Goal: Task Accomplishment & Management: Complete application form

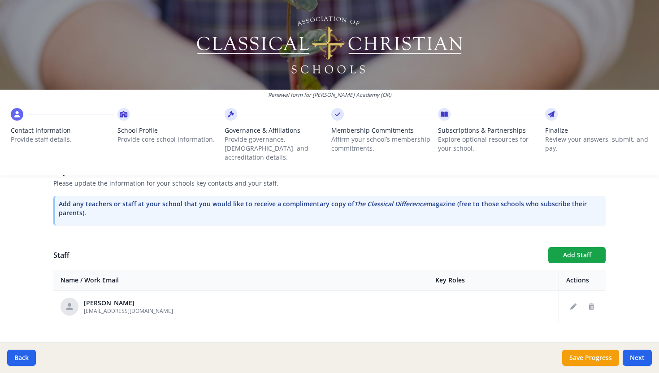
scroll to position [268, 0]
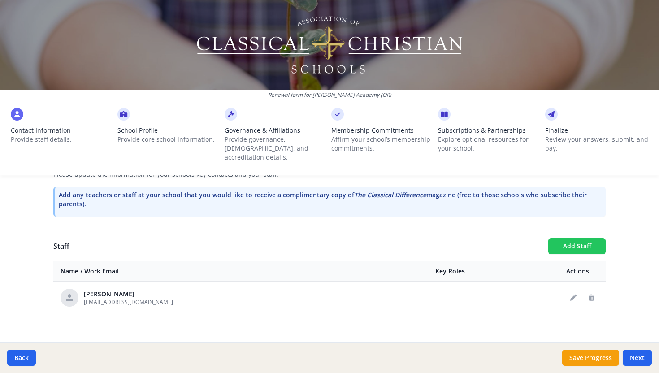
click at [579, 238] on button "Add Staff" at bounding box center [576, 246] width 57 height 16
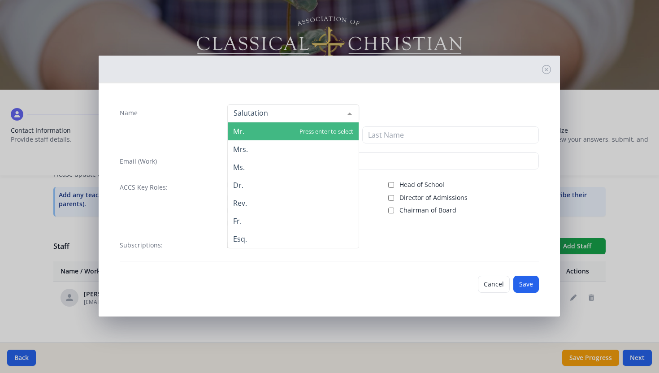
click at [380, 109] on div "Mr. Mrs. Ms. Dr. Rev. Fr. Esq. No elements found. Consider changing the search …" at bounding box center [383, 113] width 312 height 19
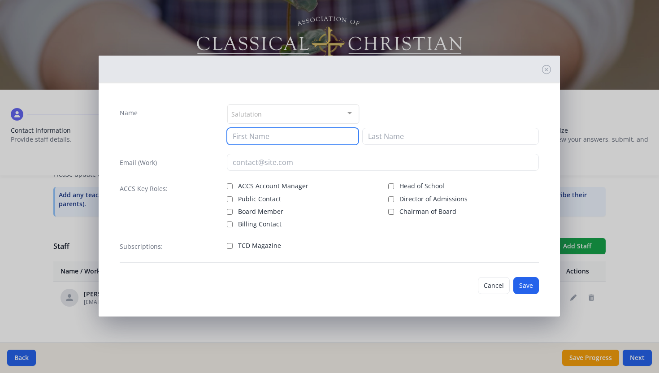
click at [256, 140] on input at bounding box center [293, 136] width 132 height 17
type input "[PERSON_NAME]"
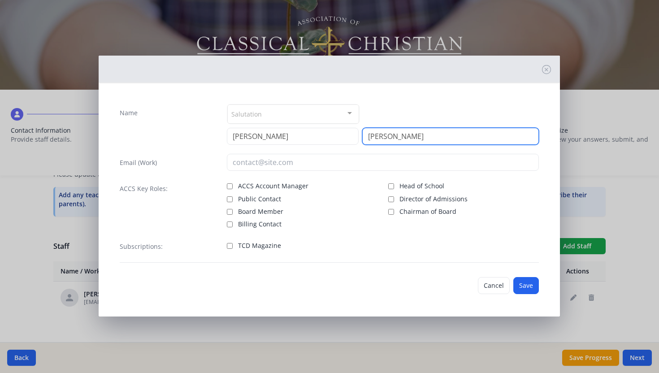
type input "[PERSON_NAME]"
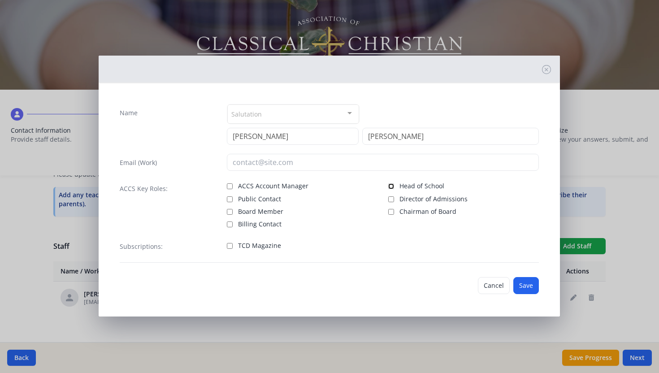
click at [391, 186] on input "Head of School" at bounding box center [391, 186] width 6 height 6
checkbox input "true"
click at [229, 246] on input "TCD Magazine" at bounding box center [230, 246] width 6 height 6
checkbox input "true"
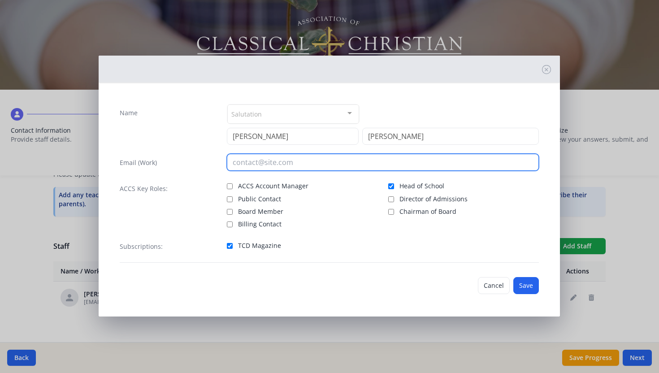
click at [303, 162] on input "email" at bounding box center [383, 162] width 312 height 17
type input "[PERSON_NAME][EMAIL_ADDRESS][PERSON_NAME][DOMAIN_NAME]"
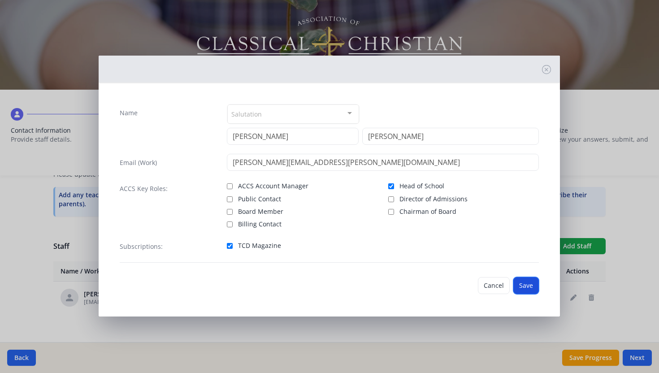
click at [527, 282] on button "Save" at bounding box center [526, 285] width 26 height 17
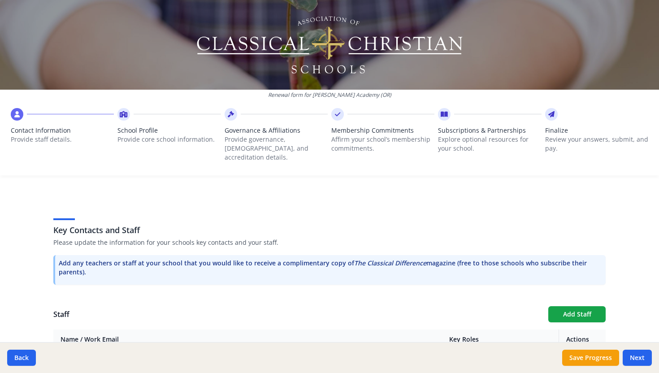
scroll to position [199, 0]
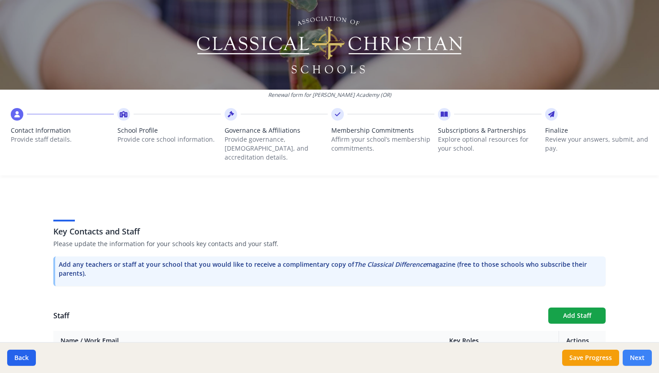
click at [634, 358] on button "Next" at bounding box center [637, 358] width 29 height 16
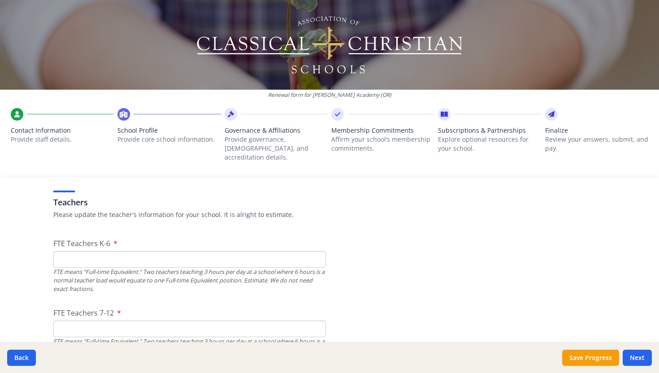
scroll to position [515, 0]
click at [91, 251] on input "FTE Teachers K-6" at bounding box center [189, 259] width 273 height 17
click at [314, 254] on input "FTE Teachers K-6" at bounding box center [189, 259] width 273 height 17
click at [316, 251] on input "1" at bounding box center [189, 259] width 273 height 17
click at [317, 252] on input "0" at bounding box center [189, 259] width 273 height 17
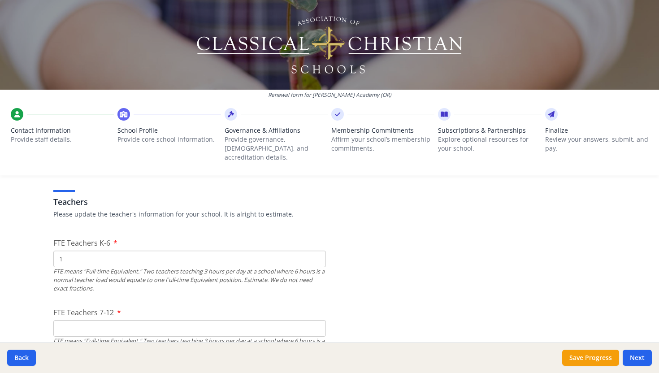
click at [317, 251] on input "1" at bounding box center [189, 259] width 273 height 17
click at [317, 251] on input "2" at bounding box center [189, 259] width 273 height 17
click at [317, 251] on input "3" at bounding box center [189, 259] width 273 height 17
click at [317, 251] on input "4" at bounding box center [189, 259] width 273 height 17
click at [317, 251] on input "5" at bounding box center [189, 259] width 273 height 17
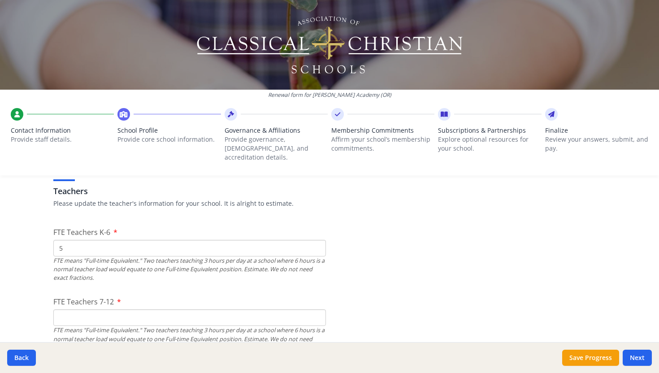
scroll to position [527, 0]
click at [315, 240] on input "4" at bounding box center [189, 247] width 273 height 17
click at [315, 240] on input "3" at bounding box center [189, 247] width 273 height 17
type input "2"
click at [315, 240] on input "2" at bounding box center [189, 247] width 273 height 17
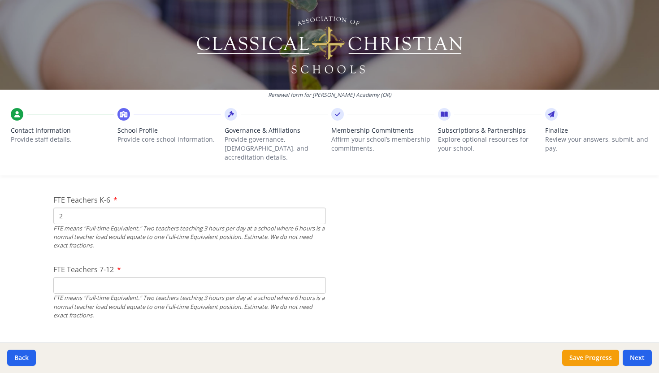
scroll to position [560, 0]
click at [317, 275] on input "1" at bounding box center [189, 283] width 273 height 17
click at [317, 275] on input "2" at bounding box center [189, 283] width 273 height 17
type input "3"
click at [317, 275] on input "3" at bounding box center [189, 283] width 273 height 17
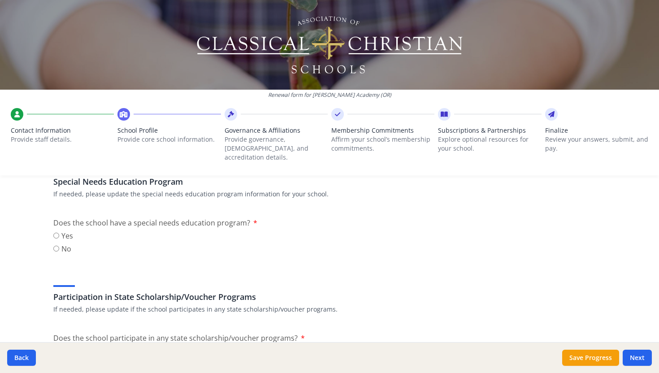
scroll to position [1048, 0]
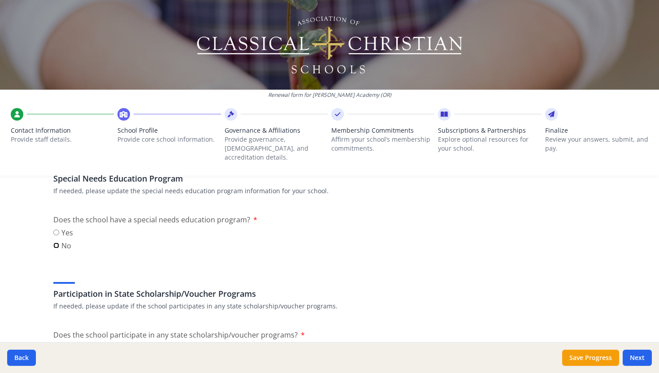
click at [57, 243] on input "No" at bounding box center [56, 246] width 6 height 6
radio input "true"
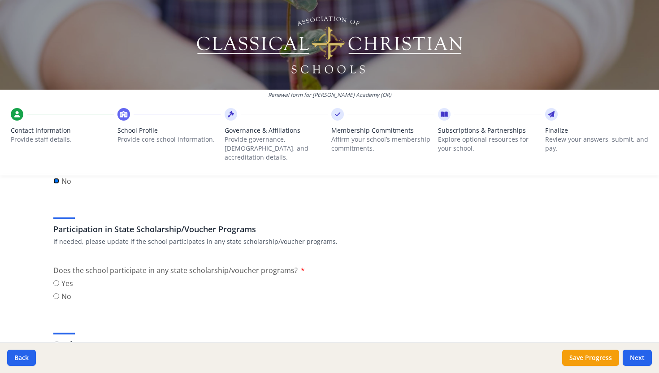
scroll to position [1120, 0]
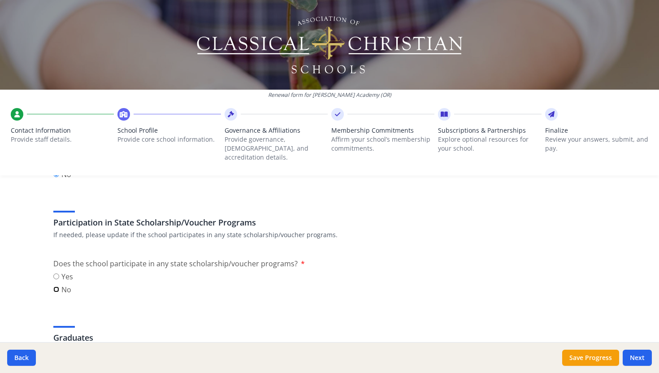
click at [56, 287] on input "No" at bounding box center [56, 290] width 6 height 6
radio input "true"
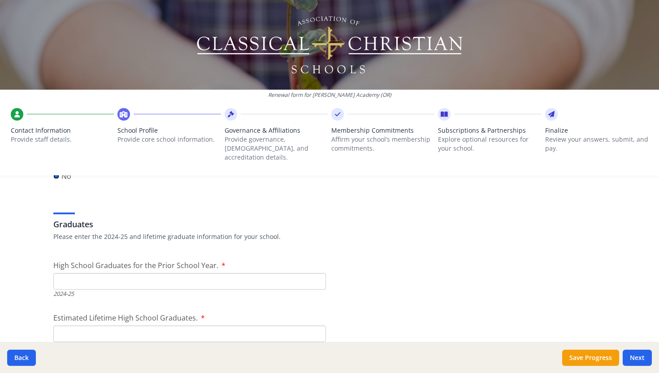
scroll to position [1254, 0]
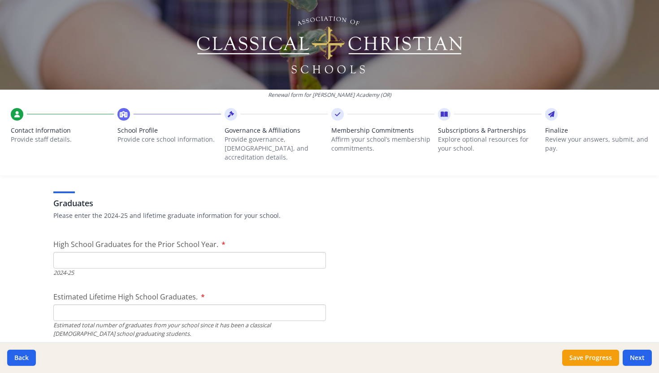
click at [82, 254] on input "High School Graduates for the Prior School Year." at bounding box center [189, 260] width 273 height 17
type input "1"
click at [104, 304] on input "Estimated Lifetime High School Graduates." at bounding box center [189, 312] width 273 height 17
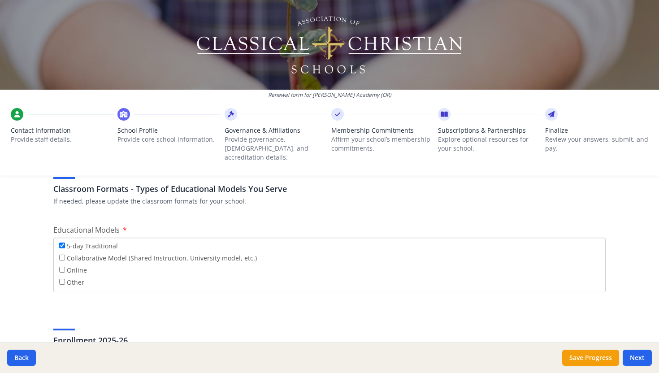
scroll to position [1602, 0]
type input "1"
click at [61, 278] on input "Other" at bounding box center [62, 281] width 6 height 6
checkbox input "true"
click at [85, 326] on input "If Other please explain" at bounding box center [329, 334] width 552 height 17
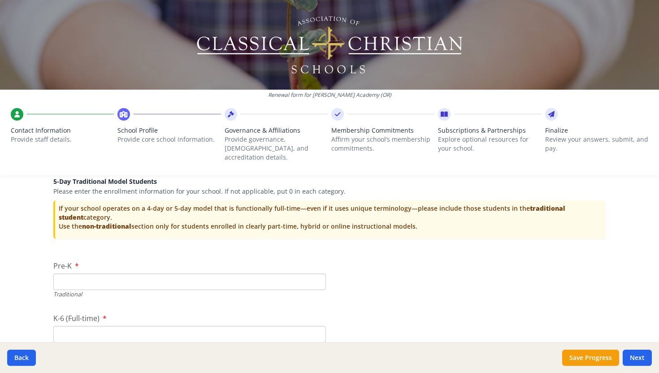
scroll to position [1850, 0]
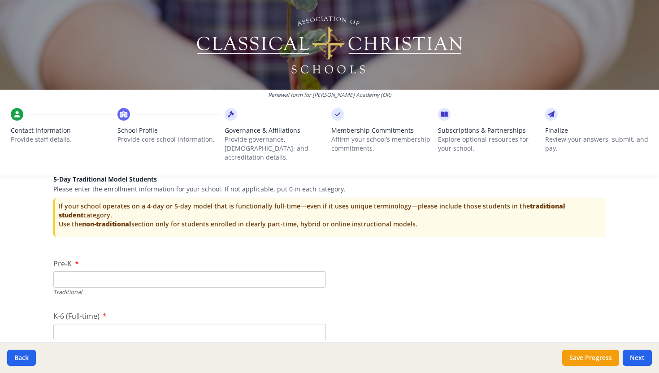
type input "4 Day"
click at [71, 271] on input "Pre-K" at bounding box center [189, 279] width 273 height 17
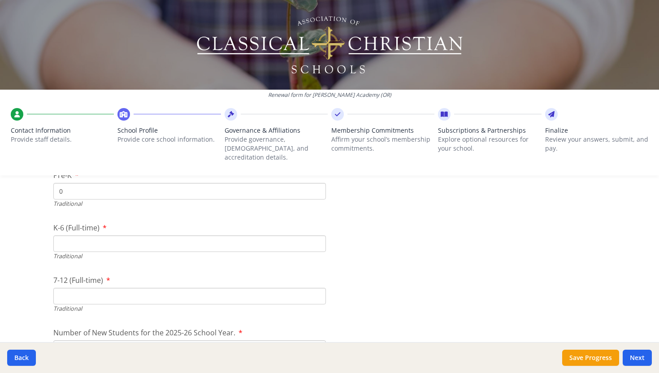
scroll to position [1948, 0]
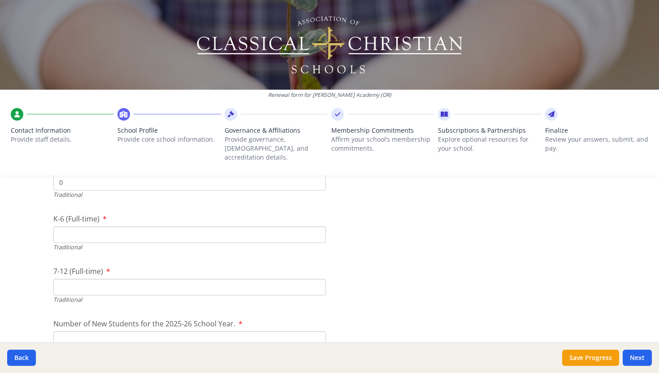
type input "0"
click at [80, 279] on input "7-12 (Full-time)" at bounding box center [189, 287] width 273 height 17
type input "29"
click at [67, 226] on input "K-6 (Full-time)" at bounding box center [189, 234] width 273 height 17
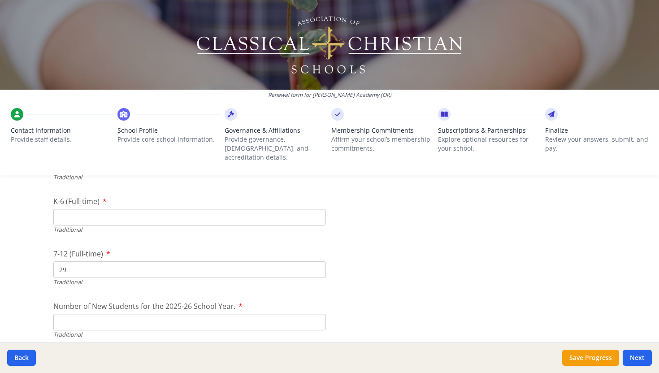
scroll to position [1966, 0]
click at [68, 261] on input "29" at bounding box center [189, 269] width 273 height 17
drag, startPoint x: 67, startPoint y: 205, endPoint x: 57, endPoint y: 204, distance: 10.8
click at [57, 208] on input "31" at bounding box center [189, 216] width 273 height 17
type input "29"
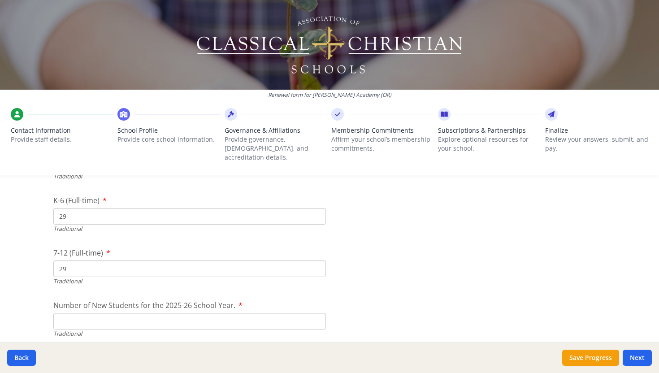
drag, startPoint x: 68, startPoint y: 261, endPoint x: 57, endPoint y: 259, distance: 11.3
click at [57, 261] on input "29" at bounding box center [189, 269] width 273 height 17
type input "31"
click at [132, 313] on input "Number of New Students for the 2025-26 School Year." at bounding box center [189, 321] width 273 height 17
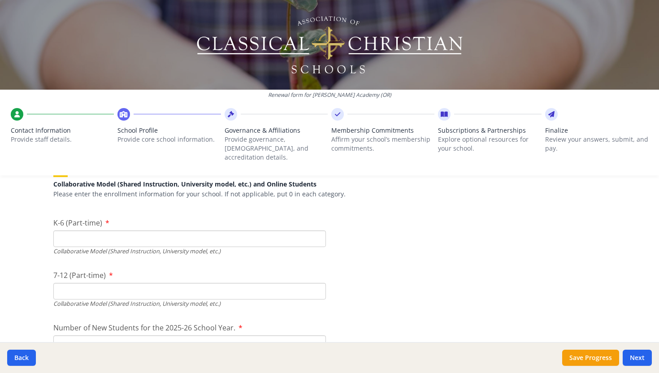
scroll to position [2156, 0]
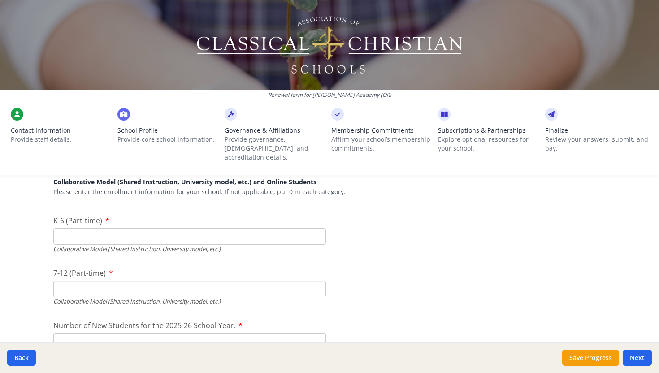
type input "15"
click at [103, 215] on label "K-6 (Part-time)" at bounding box center [81, 220] width 56 height 11
click at [103, 228] on input "K-6 (Part-time)" at bounding box center [189, 236] width 273 height 17
click at [92, 229] on input "K-6 (Part-time)" at bounding box center [189, 236] width 273 height 17
type input "0"
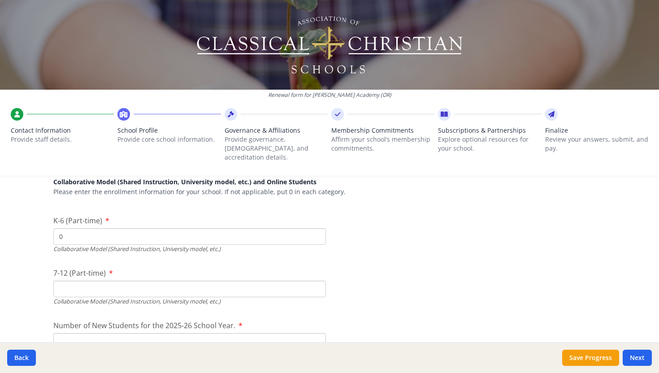
click at [68, 281] on input "7-12 (Part-time)" at bounding box center [189, 289] width 273 height 17
type input "0"
click at [67, 139] on input "Number of New Students for the 2025-26 School Year." at bounding box center [189, 131] width 273 height 17
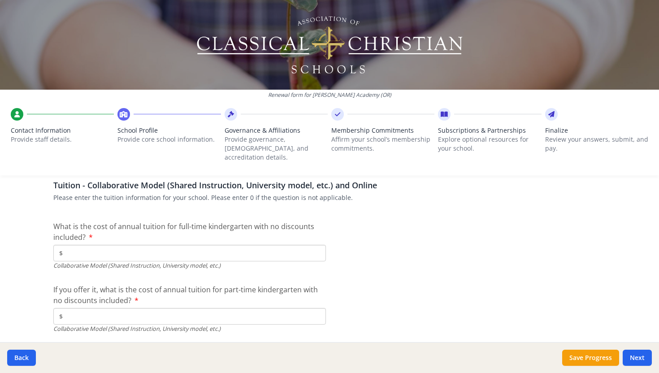
scroll to position [2786, 0]
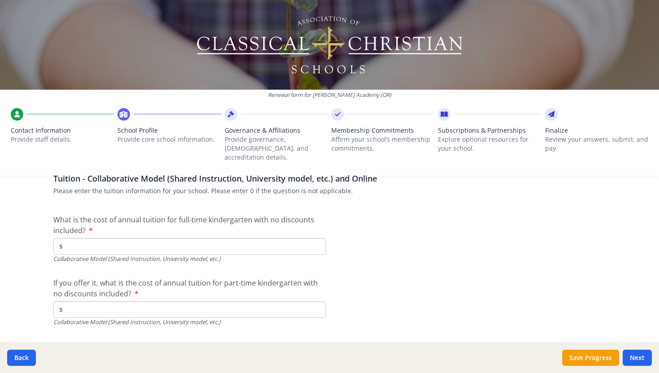
type input "0"
type input "$0"
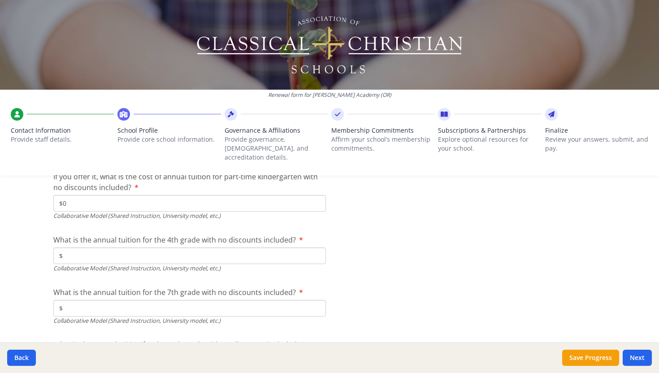
scroll to position [2894, 0]
type input "$0"
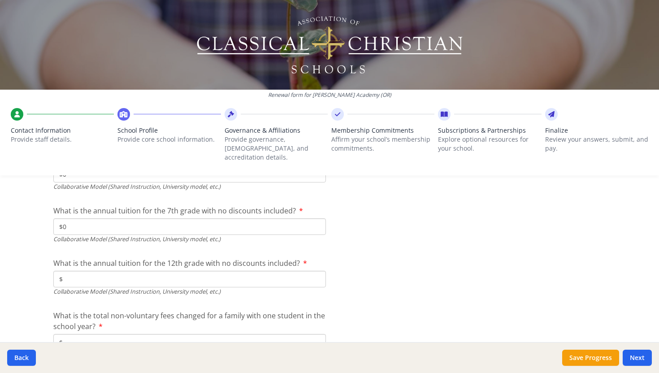
scroll to position [2981, 0]
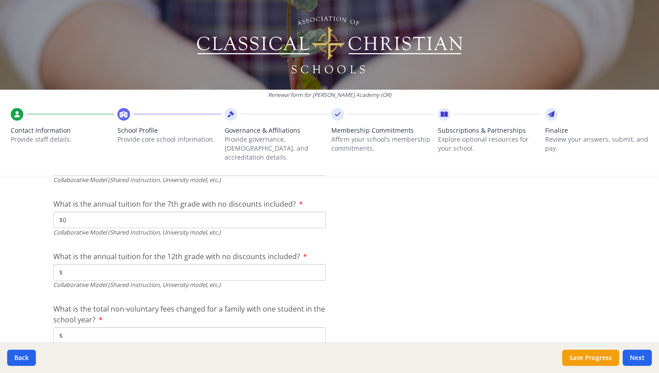
type input "$0"
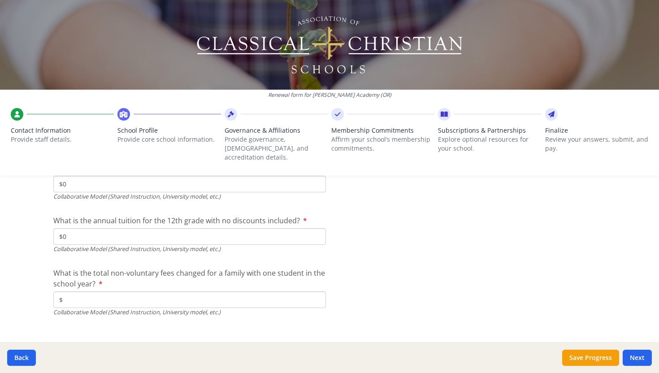
scroll to position [3019, 0]
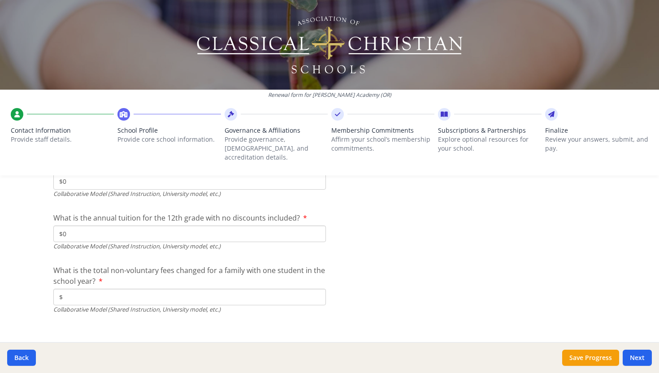
type input "$0"
click at [100, 291] on input "$" at bounding box center [189, 297] width 273 height 17
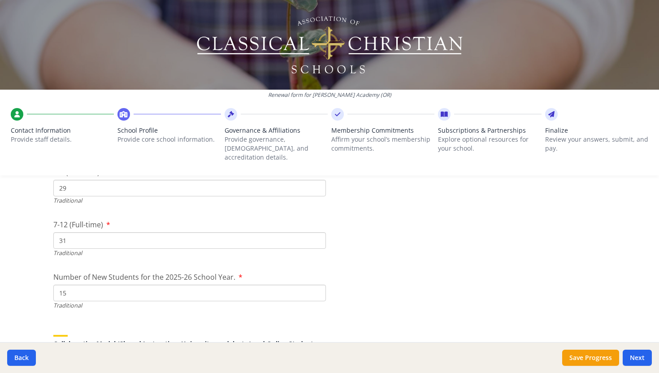
scroll to position [1984, 0]
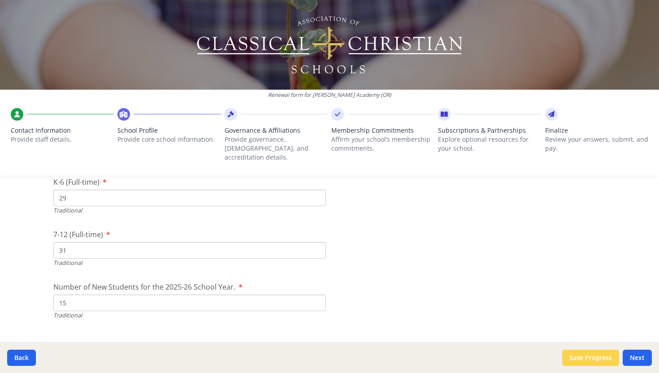
type input "$0"
click at [577, 357] on button "Save Progress" at bounding box center [590, 358] width 57 height 16
